Goal: Transaction & Acquisition: Purchase product/service

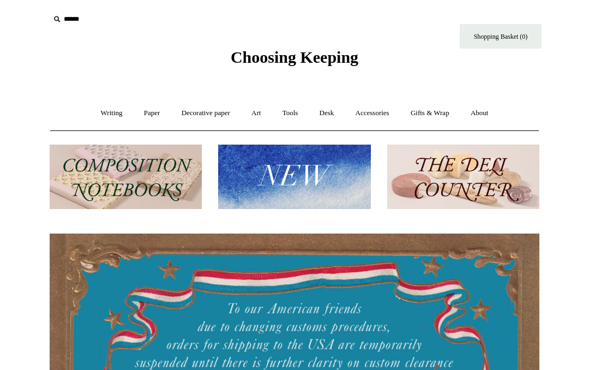
click at [446, 176] on img at bounding box center [463, 176] width 152 height 65
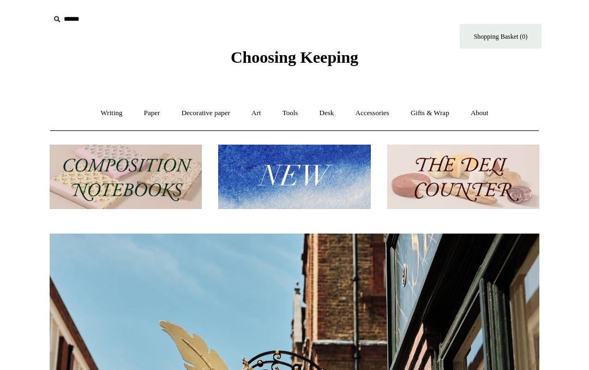
click at [282, 181] on img at bounding box center [294, 176] width 152 height 65
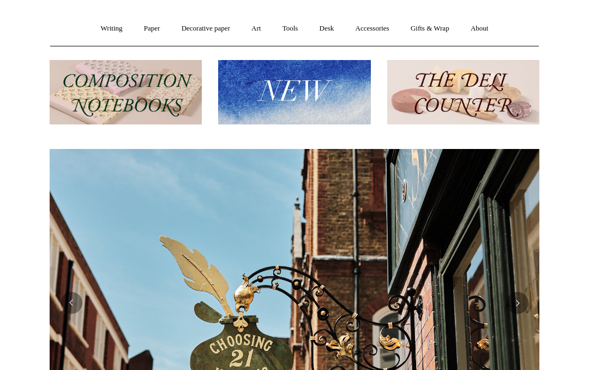
scroll to position [71, 0]
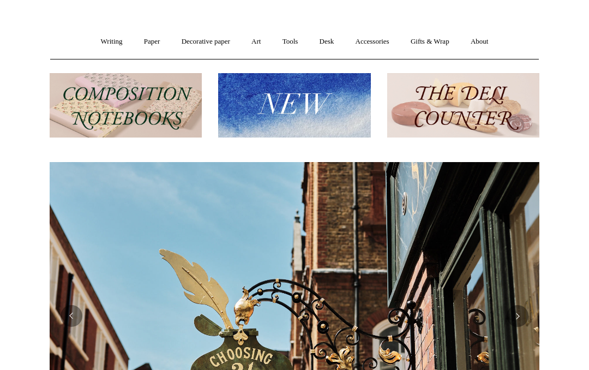
click at [69, 313] on button "Previous" at bounding box center [71, 316] width 22 height 22
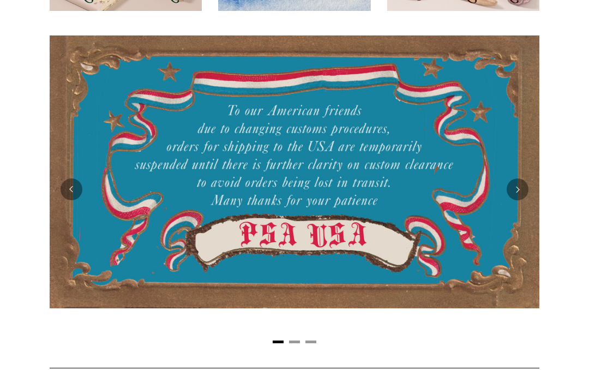
scroll to position [201, 0]
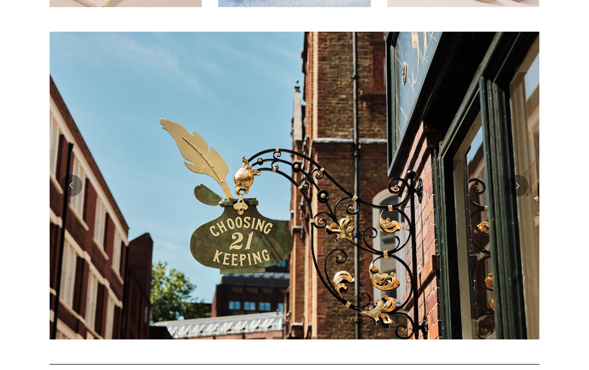
click at [65, 187] on button "Previous" at bounding box center [71, 186] width 22 height 22
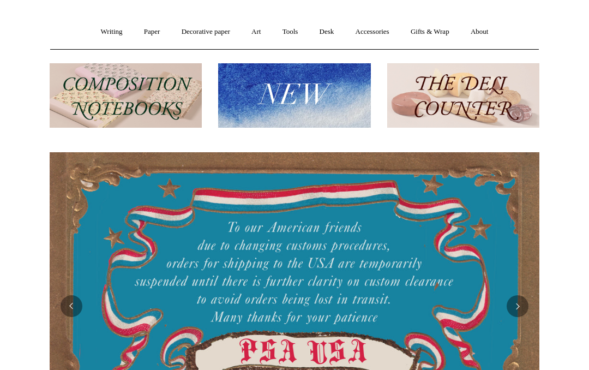
scroll to position [0, 0]
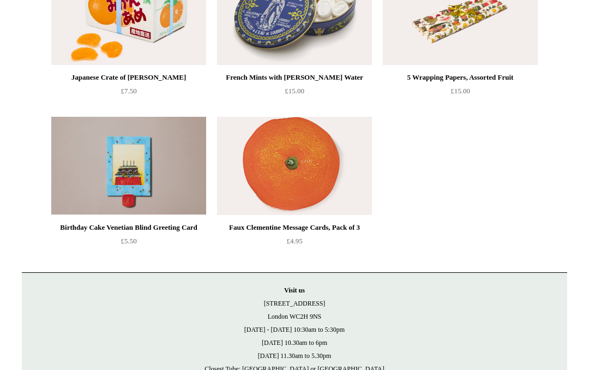
scroll to position [1079, 0]
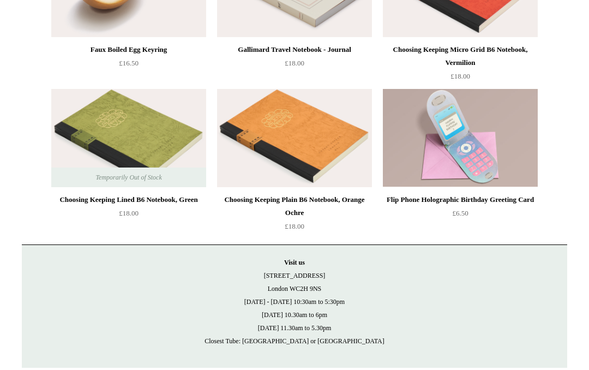
scroll to position [2496, 0]
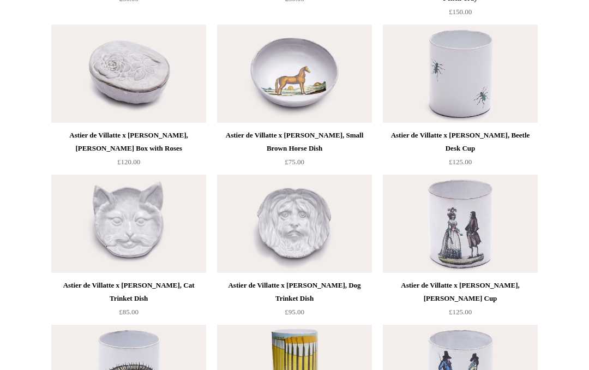
scroll to position [9158, 0]
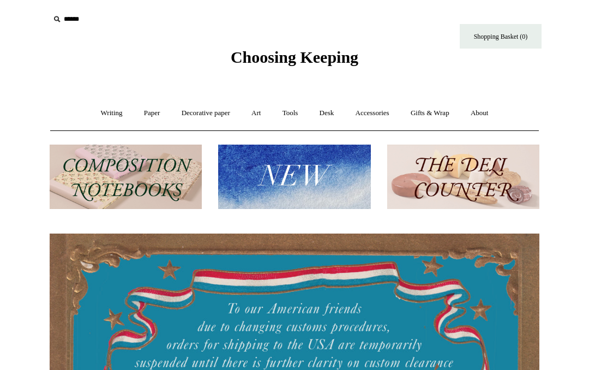
click at [252, 109] on link "Art +" at bounding box center [255, 113] width 29 height 29
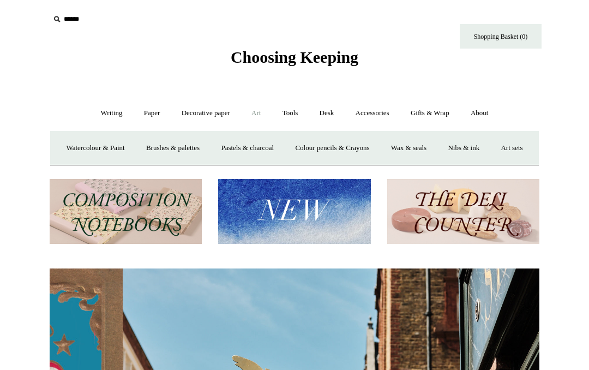
scroll to position [0, 489]
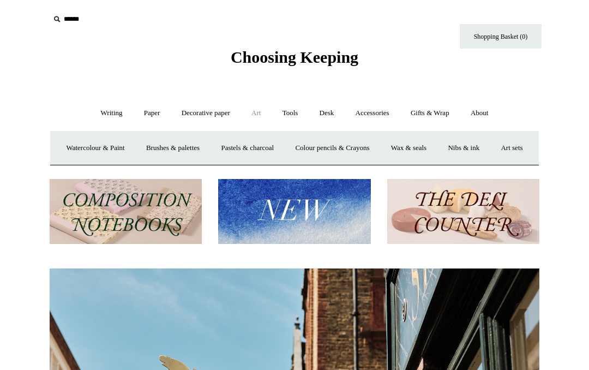
click at [113, 149] on link "Watercolour & Paint" at bounding box center [95, 148] width 78 height 29
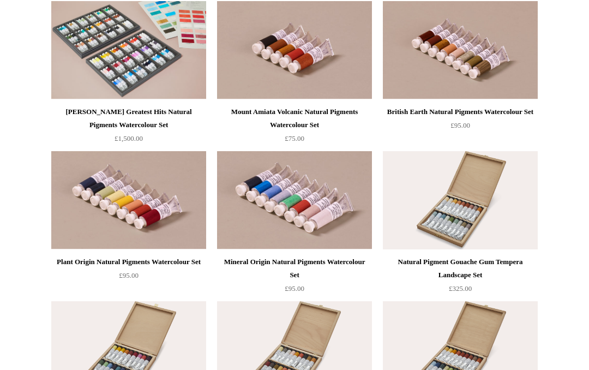
scroll to position [1939, 0]
click at [109, 225] on img at bounding box center [128, 201] width 155 height 98
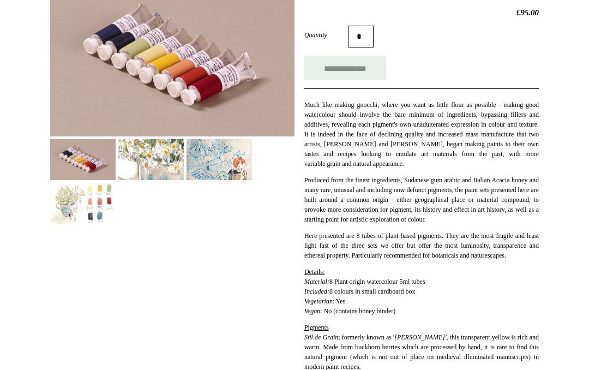
click at [103, 207] on img at bounding box center [82, 203] width 65 height 41
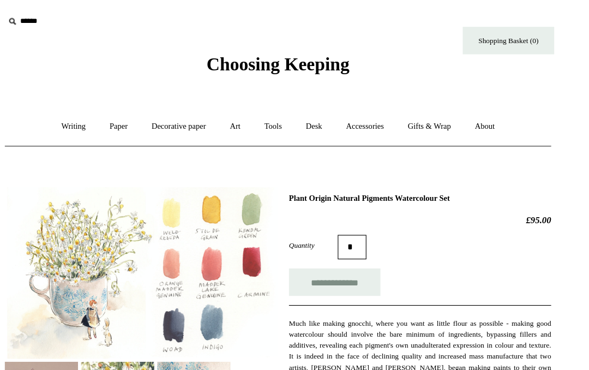
click at [310, 107] on link "Desk +" at bounding box center [327, 113] width 34 height 29
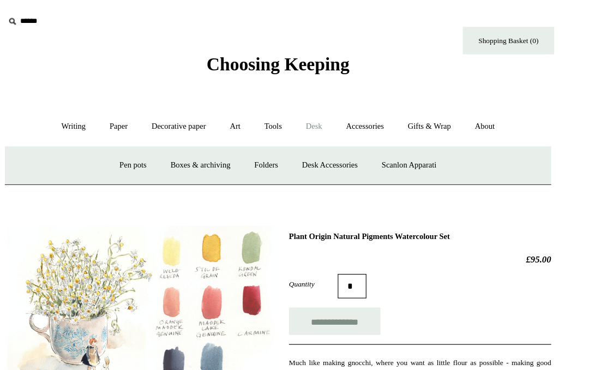
click at [91, 114] on link "Writing +" at bounding box center [111, 113] width 41 height 29
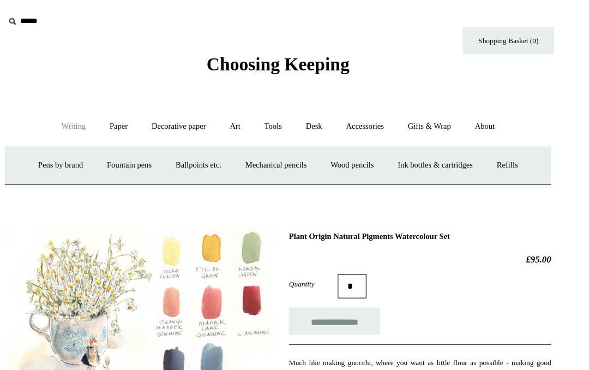
click at [391, 149] on link "Ink bottles & cartridges +" at bounding box center [434, 148] width 87 height 29
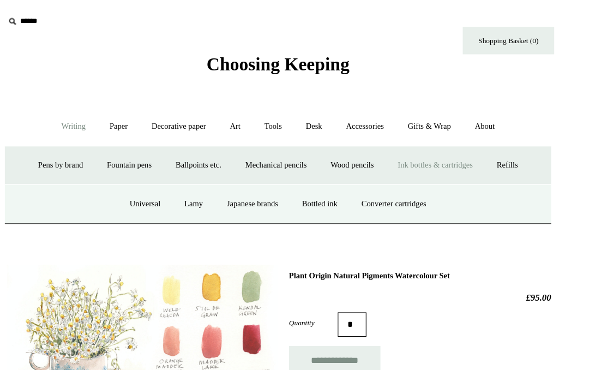
click at [306, 175] on link "Bottled ink" at bounding box center [331, 182] width 51 height 29
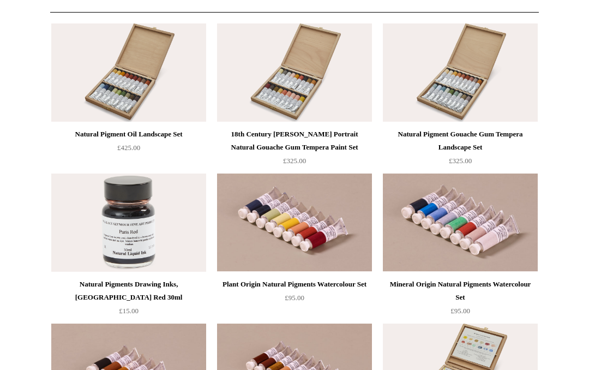
scroll to position [119, 0]
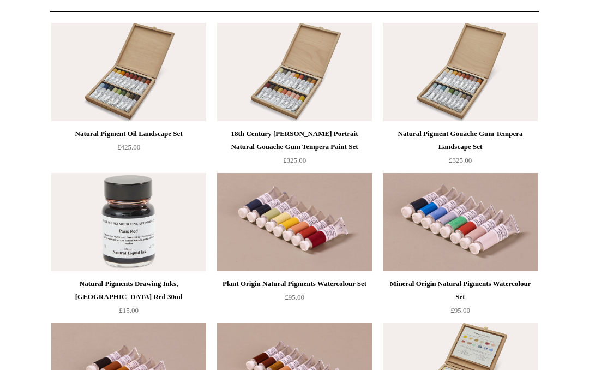
click at [129, 233] on img at bounding box center [128, 222] width 155 height 98
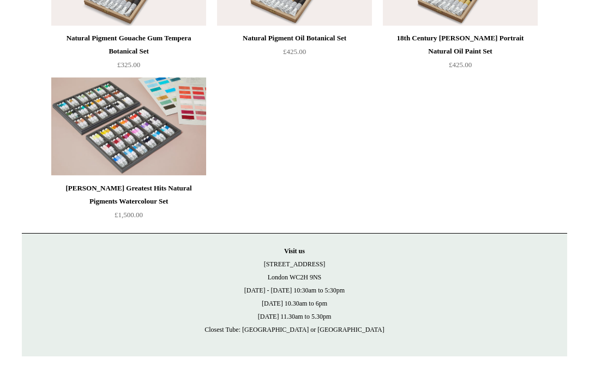
scroll to position [697, 0]
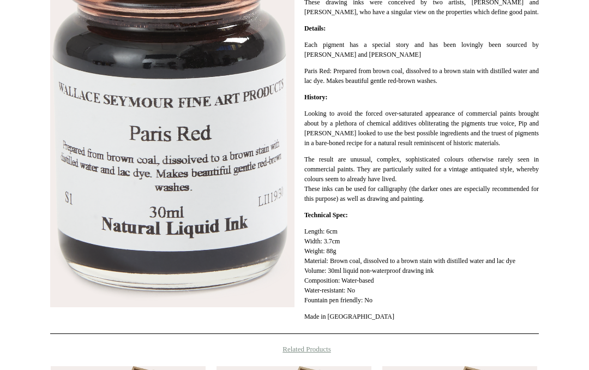
scroll to position [274, 0]
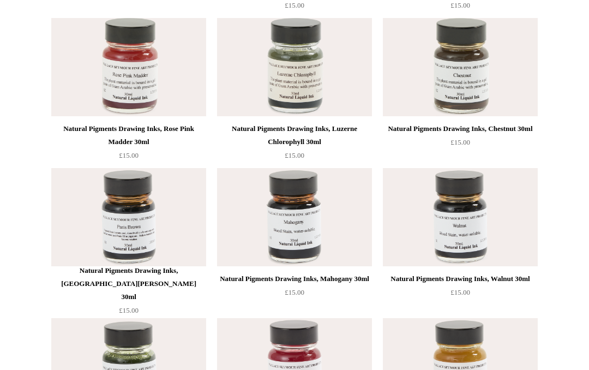
scroll to position [2982, 0]
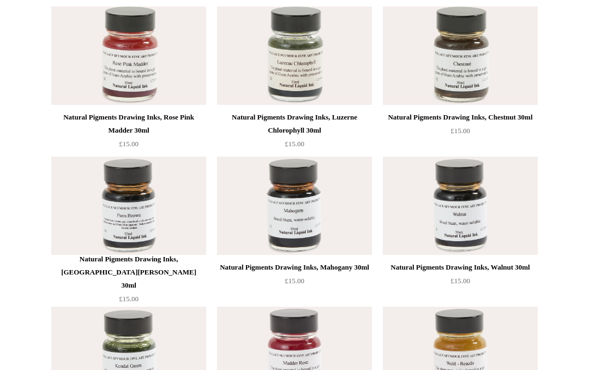
click at [288, 234] on img at bounding box center [294, 206] width 155 height 98
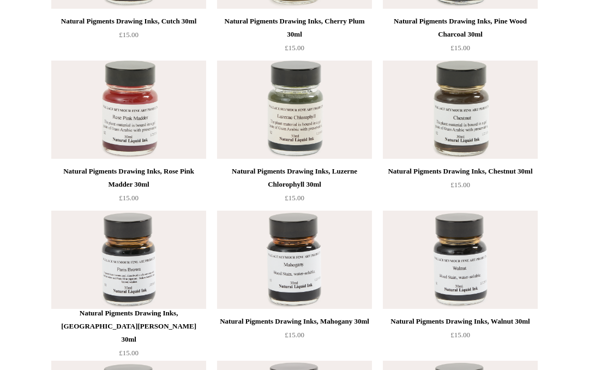
scroll to position [2921, 0]
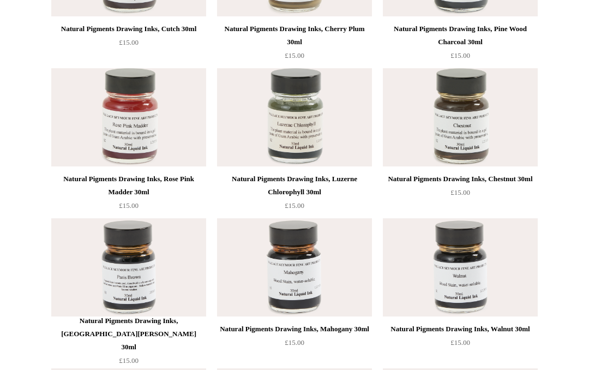
click at [295, 135] on img at bounding box center [294, 117] width 155 height 98
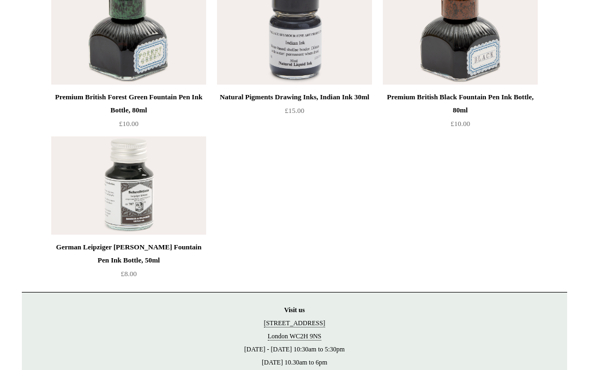
scroll to position [4360, 0]
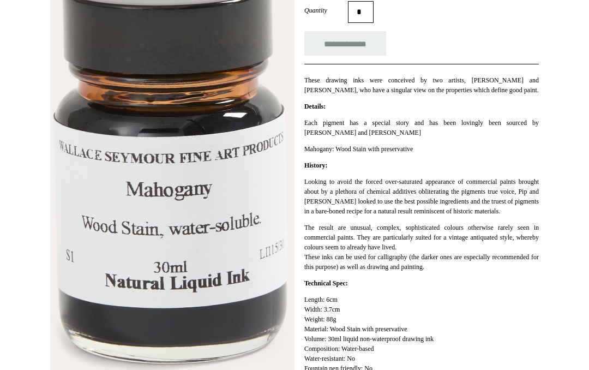
scroll to position [174, 0]
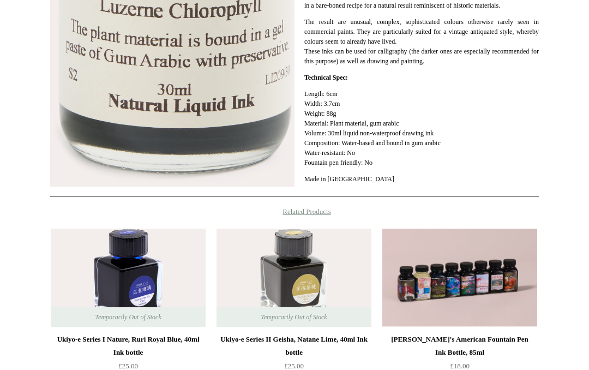
scroll to position [397, 0]
